Goal: Find specific page/section: Find specific page/section

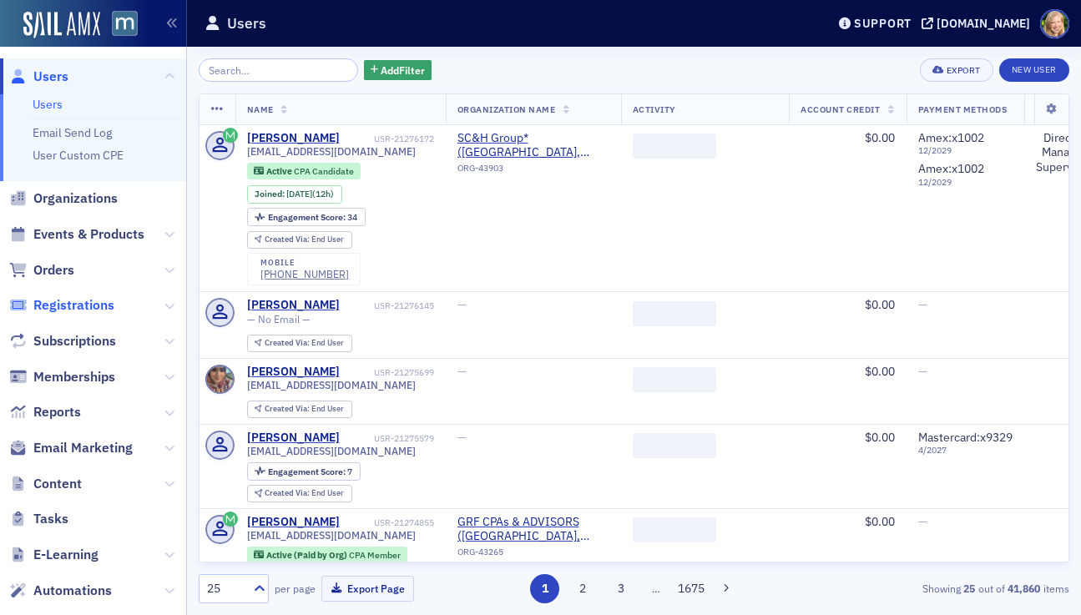
click at [48, 299] on span "Registrations" at bounding box center [73, 305] width 81 height 18
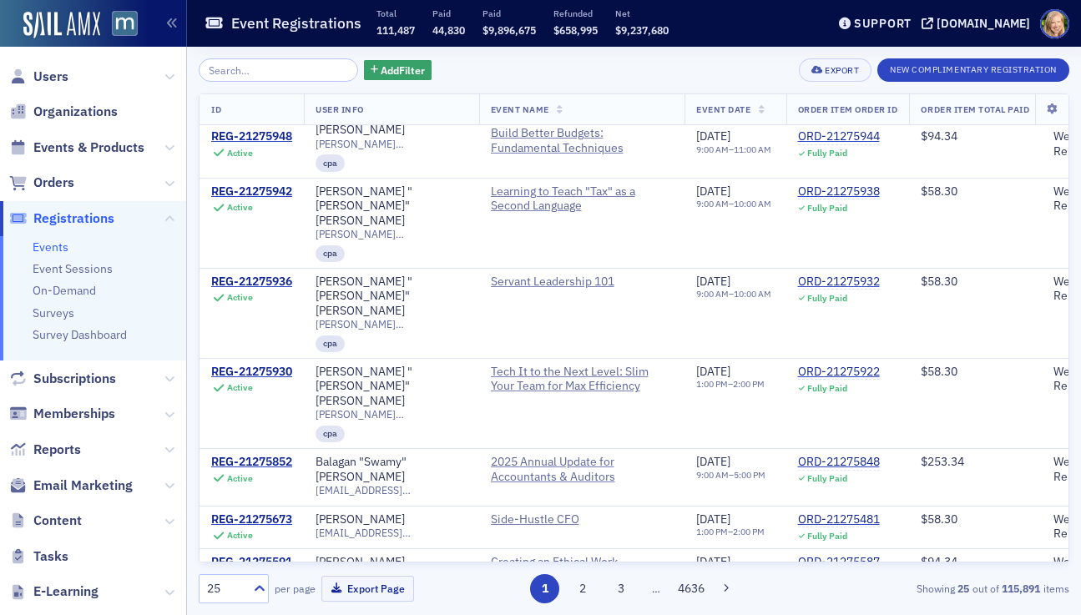
scroll to position [1390, 0]
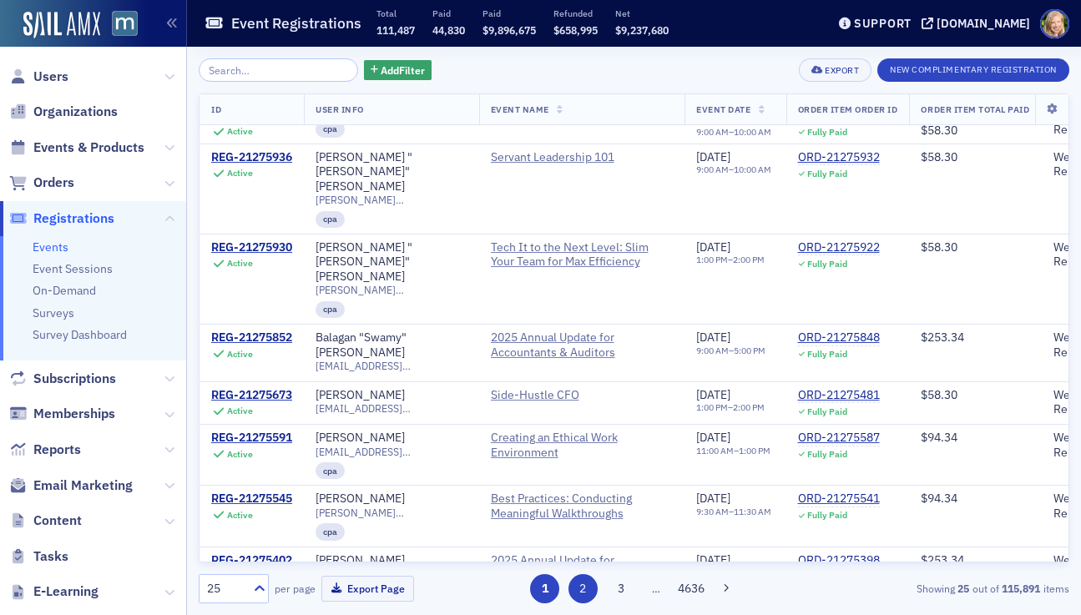
click at [574, 585] on button "2" at bounding box center [582, 588] width 29 height 29
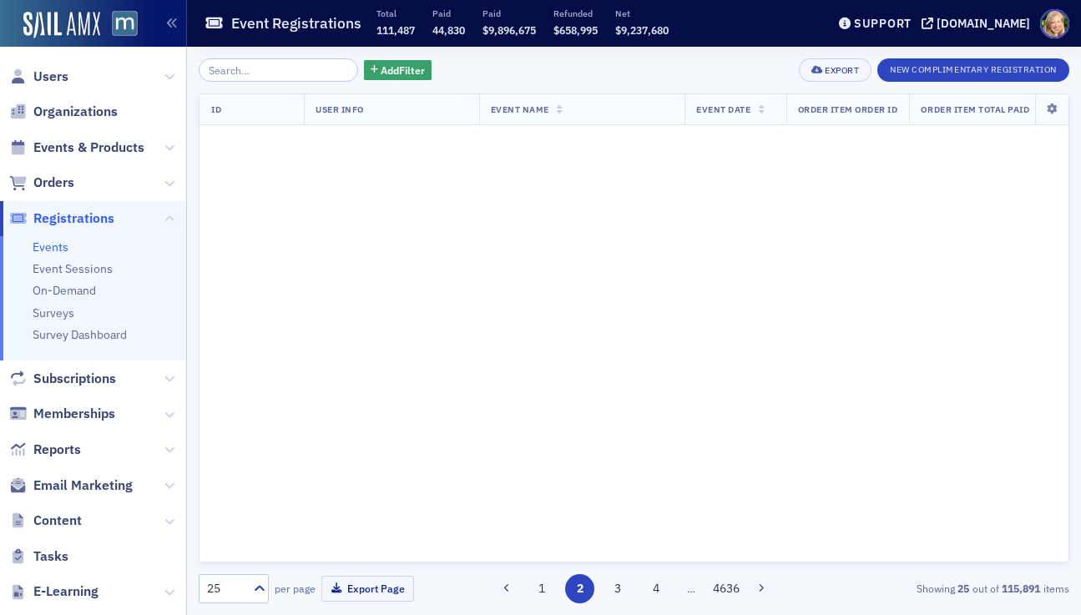
scroll to position [0, 0]
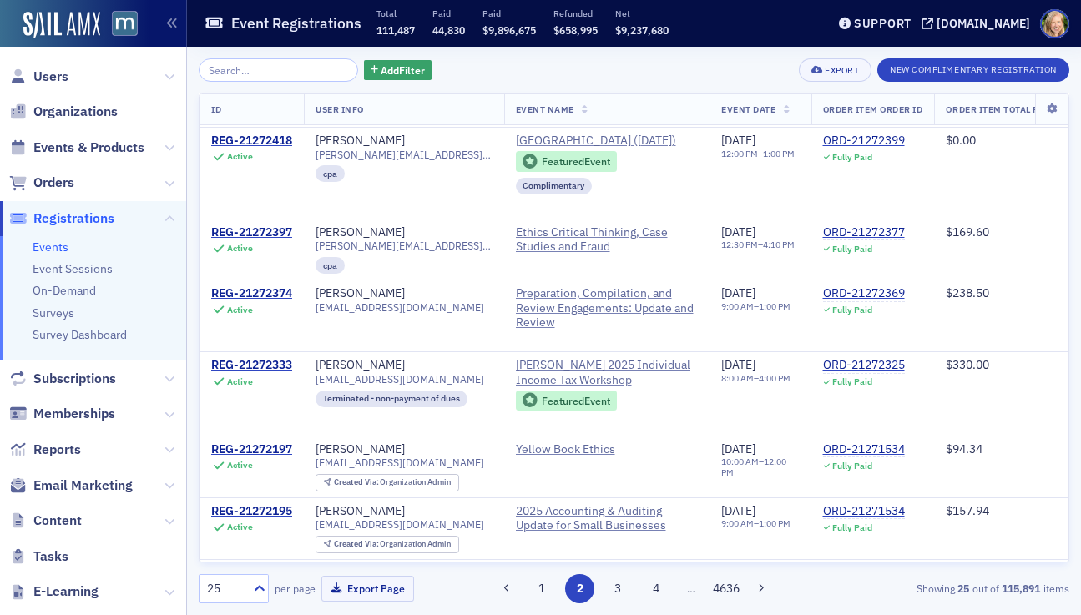
scroll to position [1566, 0]
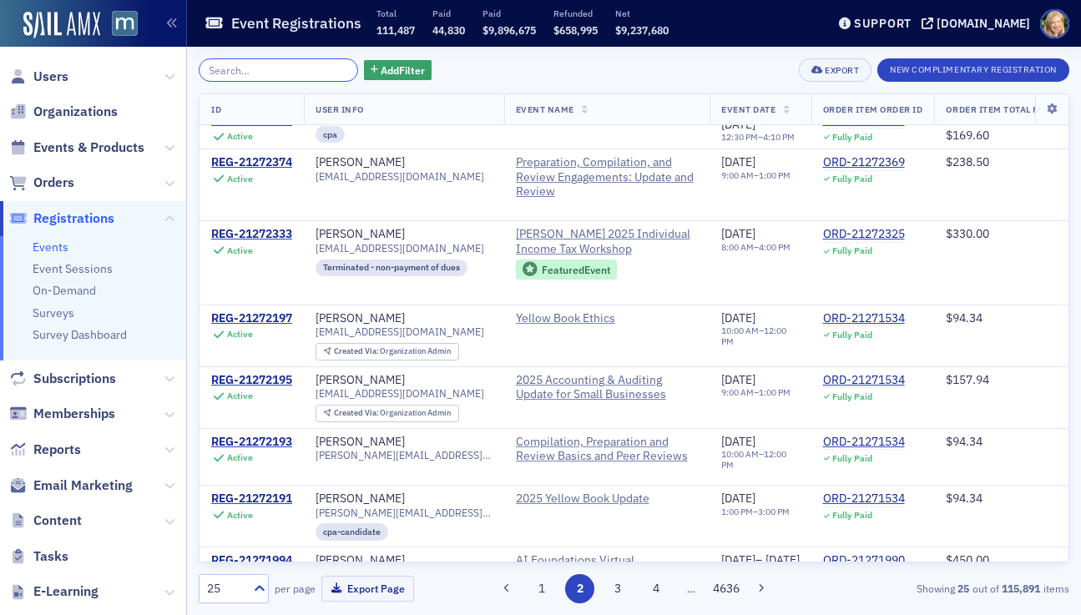
click at [306, 66] on input "search" at bounding box center [278, 69] width 159 height 23
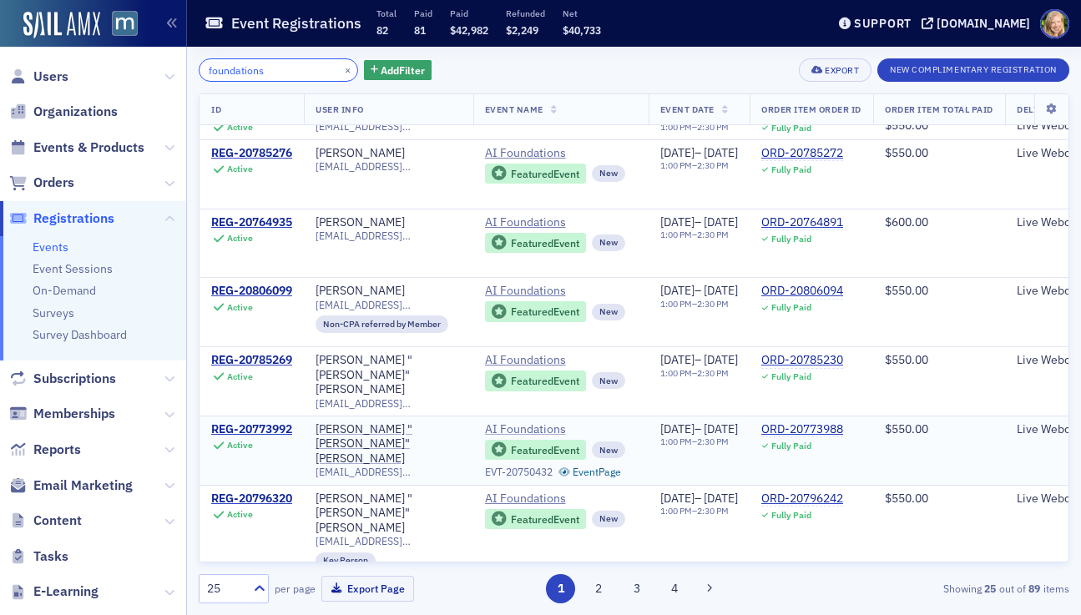
scroll to position [1319, 0]
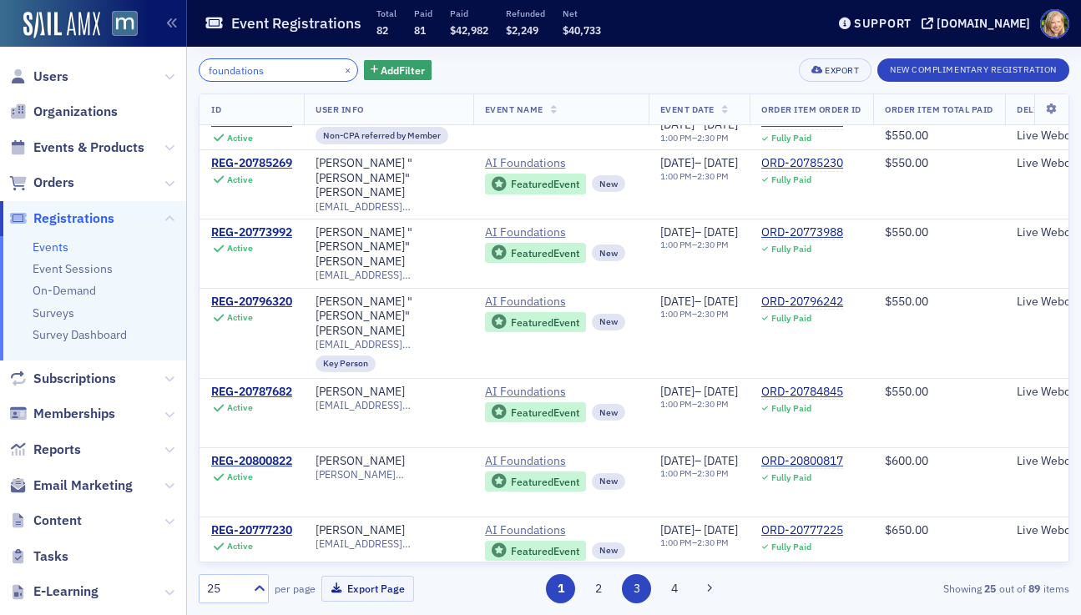
type input "foundations"
click at [639, 596] on button "3" at bounding box center [636, 588] width 29 height 29
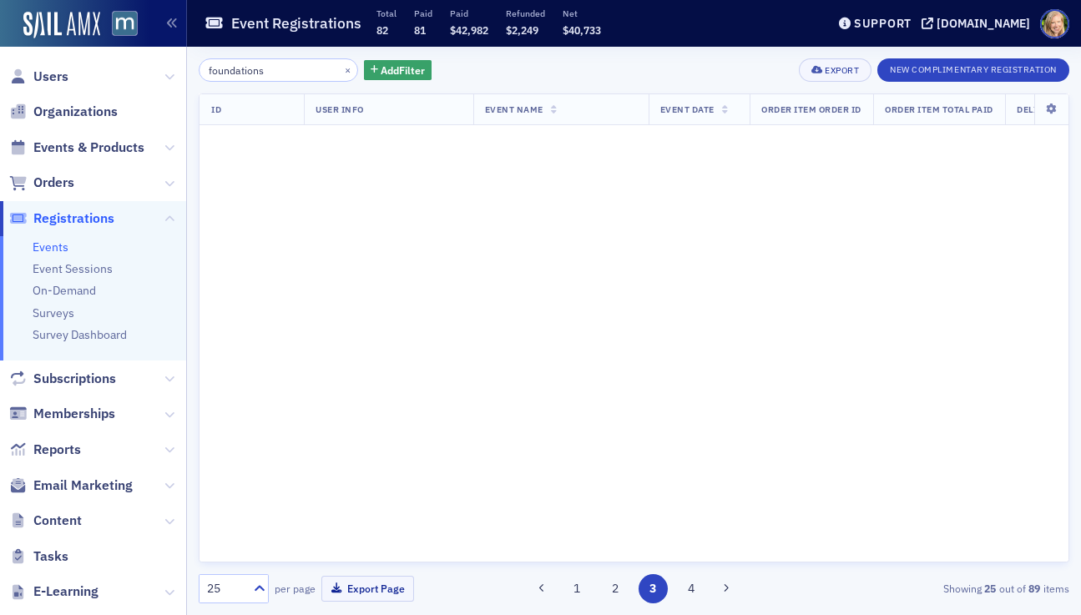
scroll to position [0, 0]
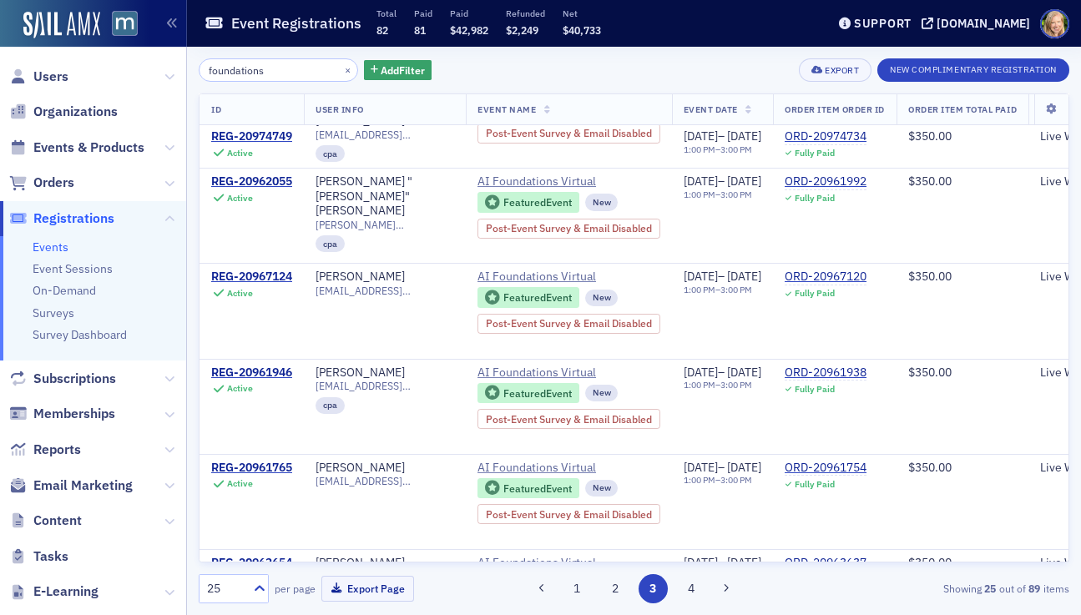
scroll to position [1874, 0]
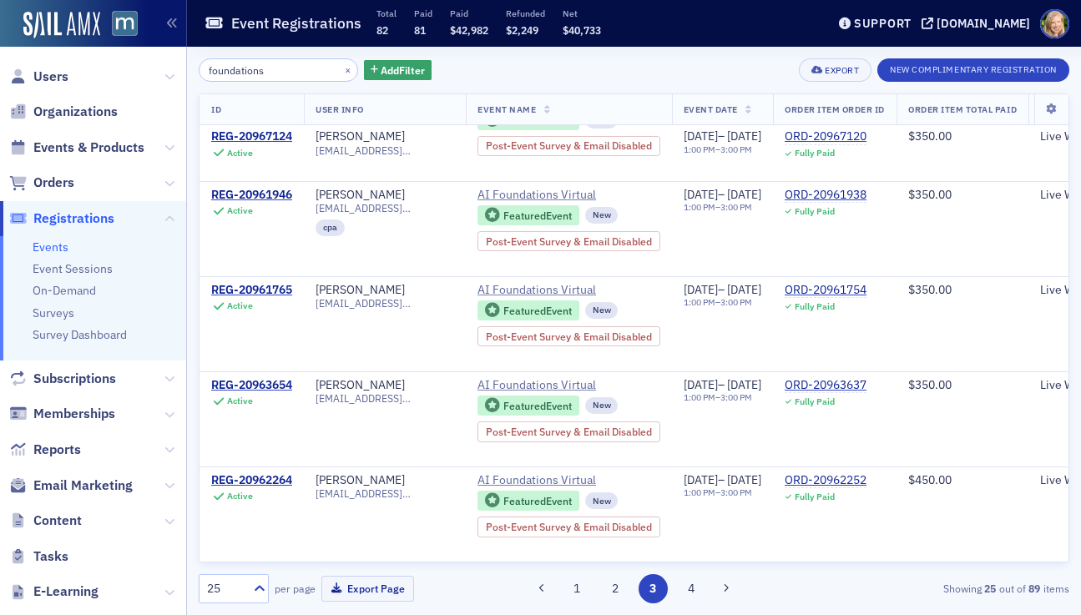
click at [688, 603] on div "foundations × Add Filter Export New Complimentary Registration ID User Info Eve…" at bounding box center [634, 331] width 870 height 568
click at [688, 593] on button "4" at bounding box center [690, 588] width 29 height 29
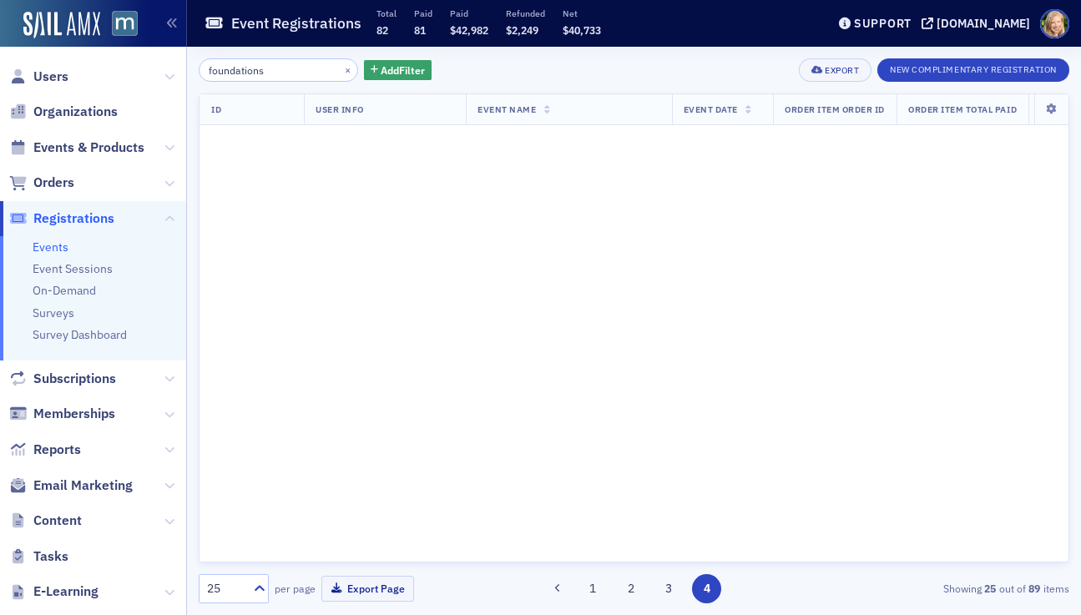
scroll to position [0, 0]
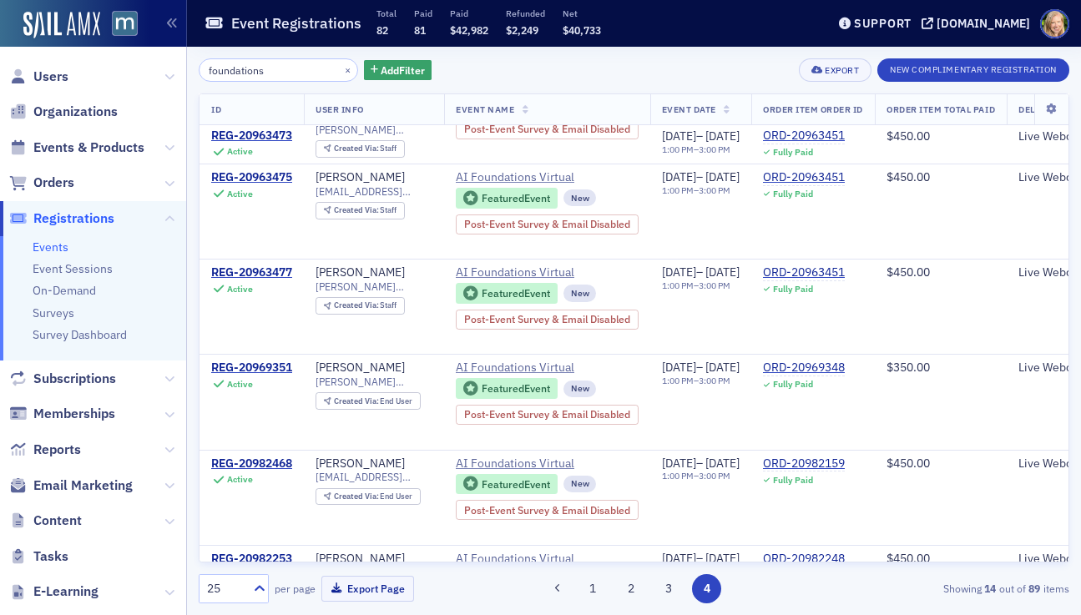
scroll to position [895, 0]
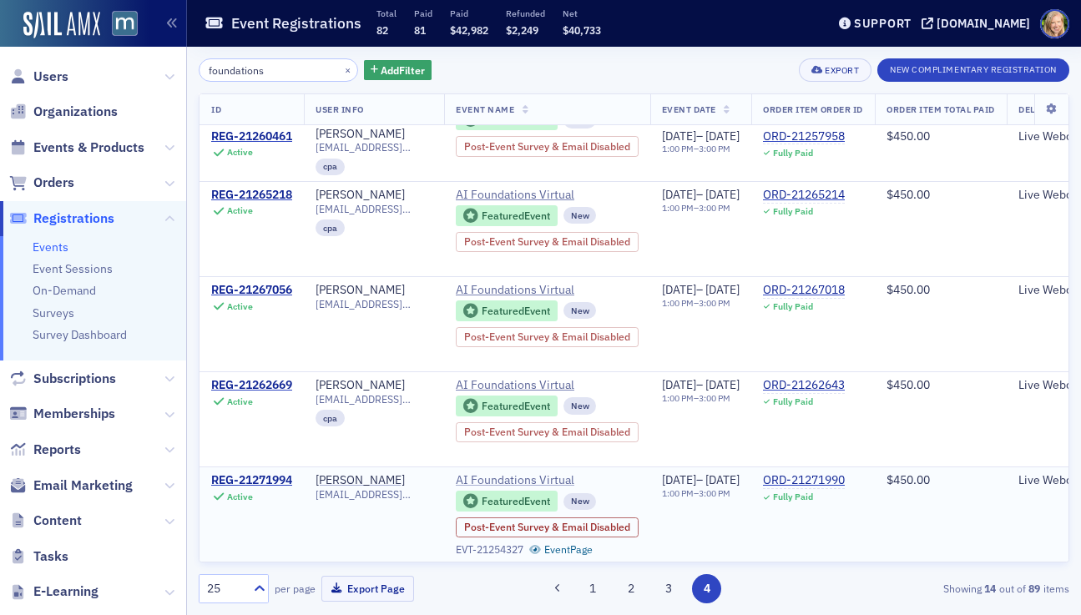
click at [521, 481] on span "AI Foundations Virtual" at bounding box center [532, 480] width 152 height 15
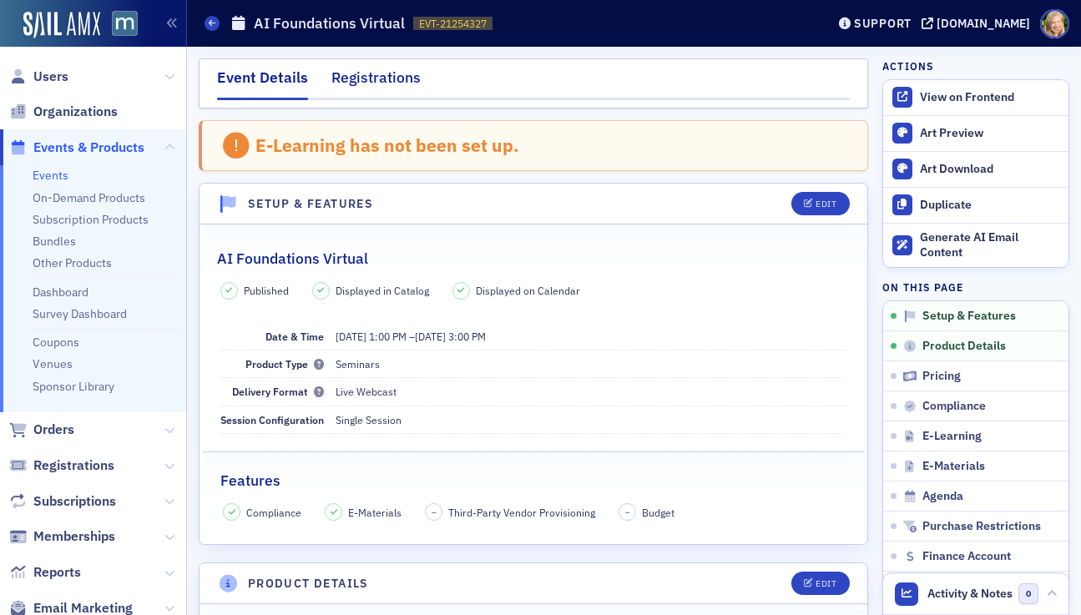
click at [368, 76] on div "Registrations" at bounding box center [375, 82] width 89 height 31
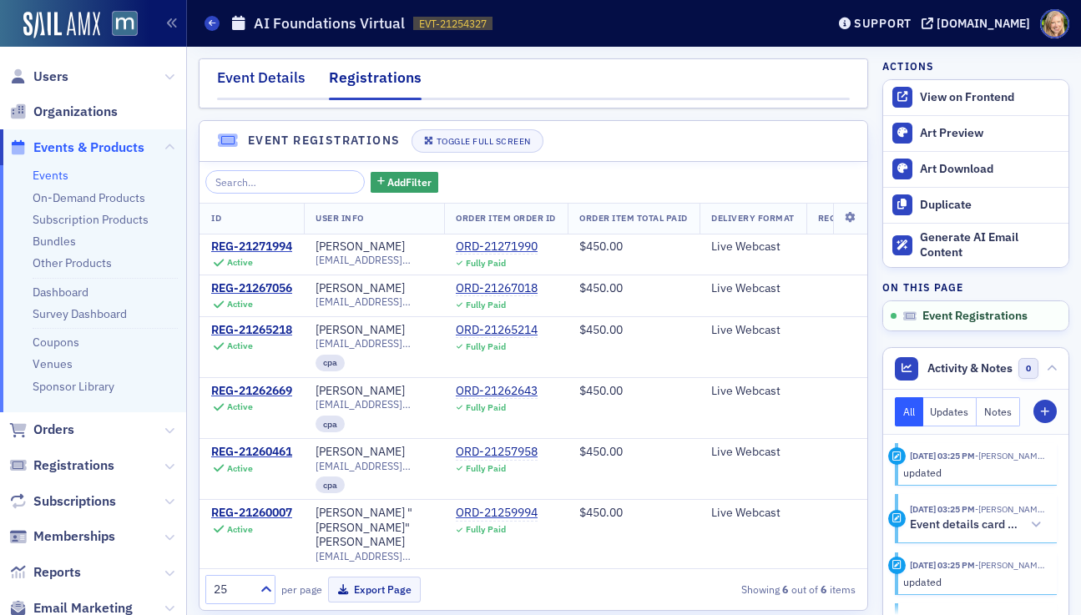
click at [263, 78] on div "Event Details" at bounding box center [261, 82] width 88 height 31
